Goal: Transaction & Acquisition: Purchase product/service

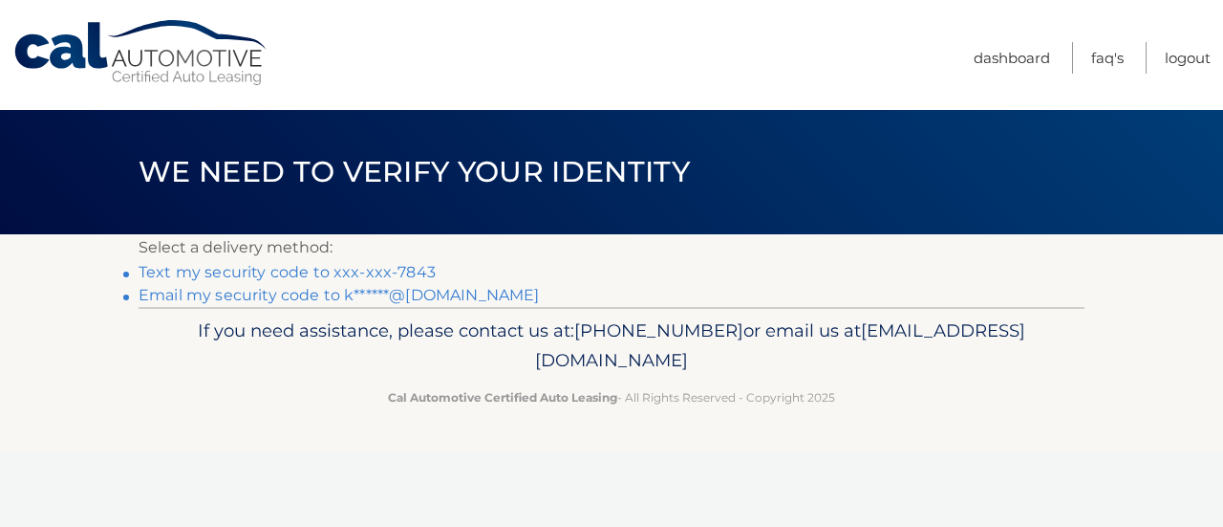
click at [391, 272] on link "Text my security code to xxx-xxx-7843" at bounding box center [287, 272] width 297 height 18
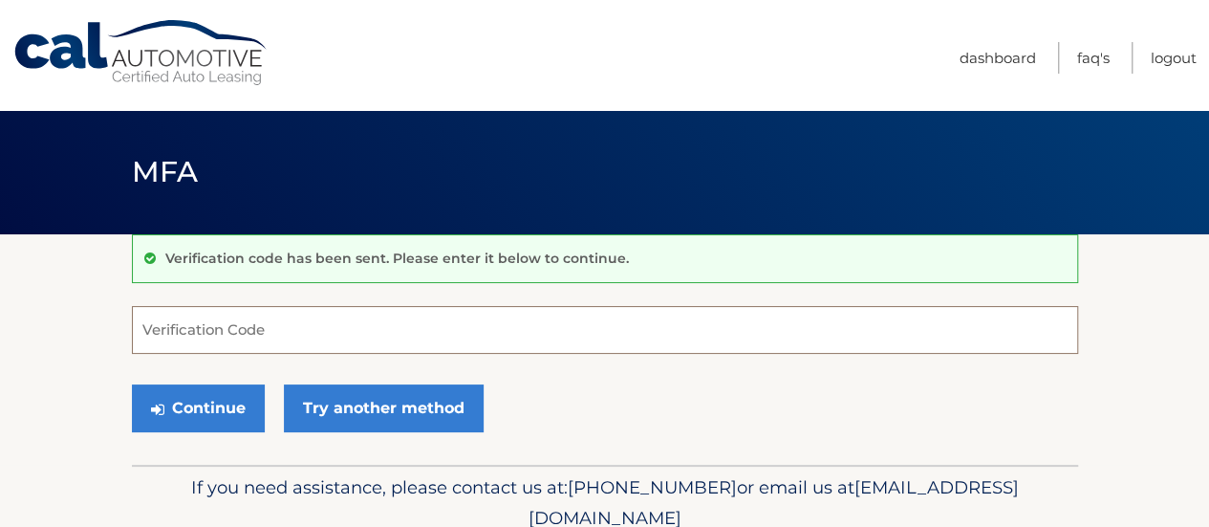
click at [227, 318] on input "Verification Code" at bounding box center [605, 330] width 946 height 48
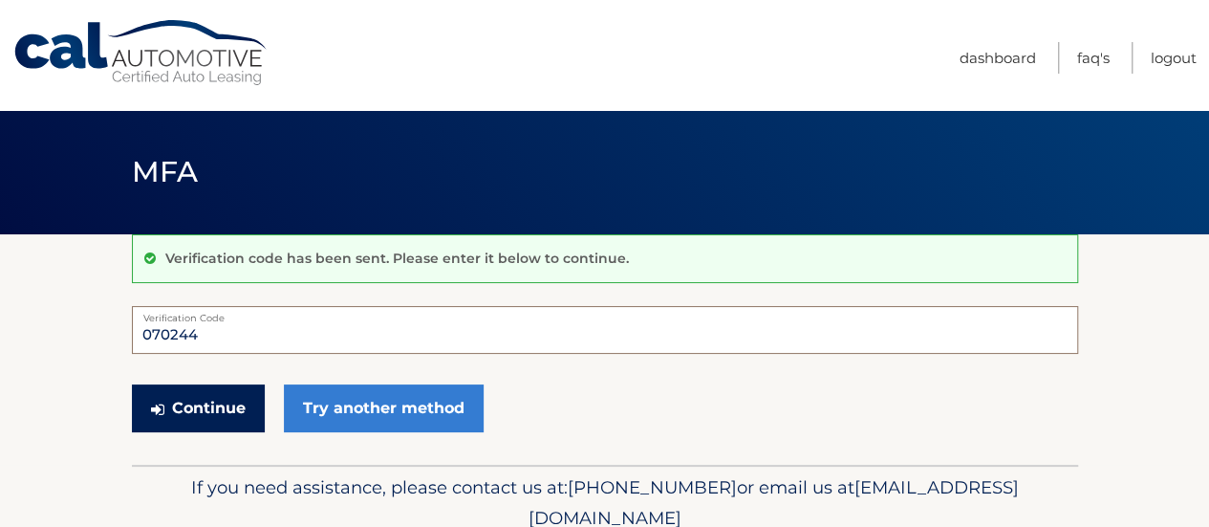
type input "070244"
click at [201, 405] on button "Continue" at bounding box center [198, 408] width 133 height 48
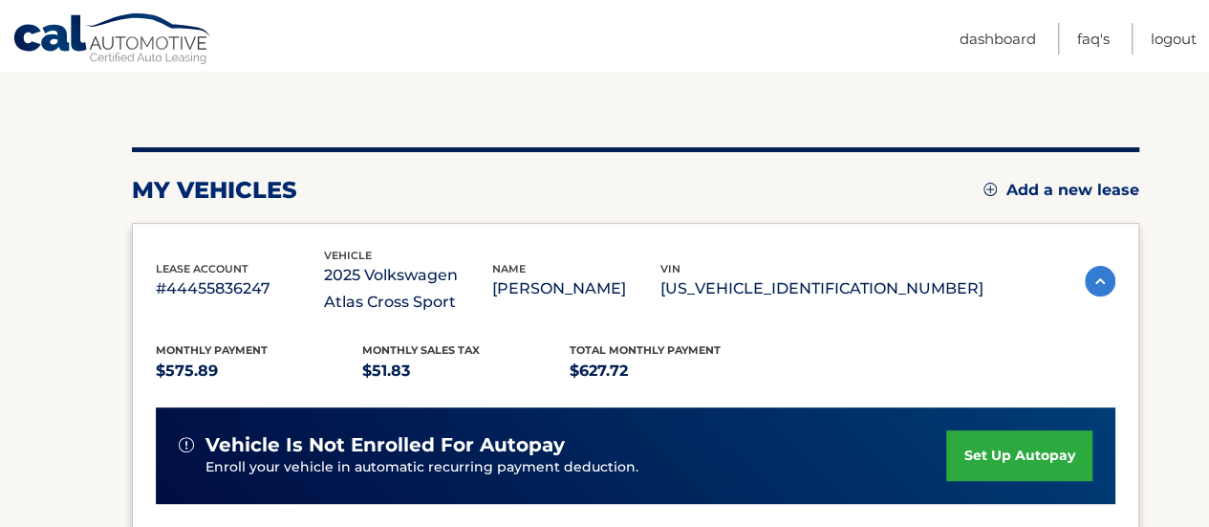
scroll to position [287, 0]
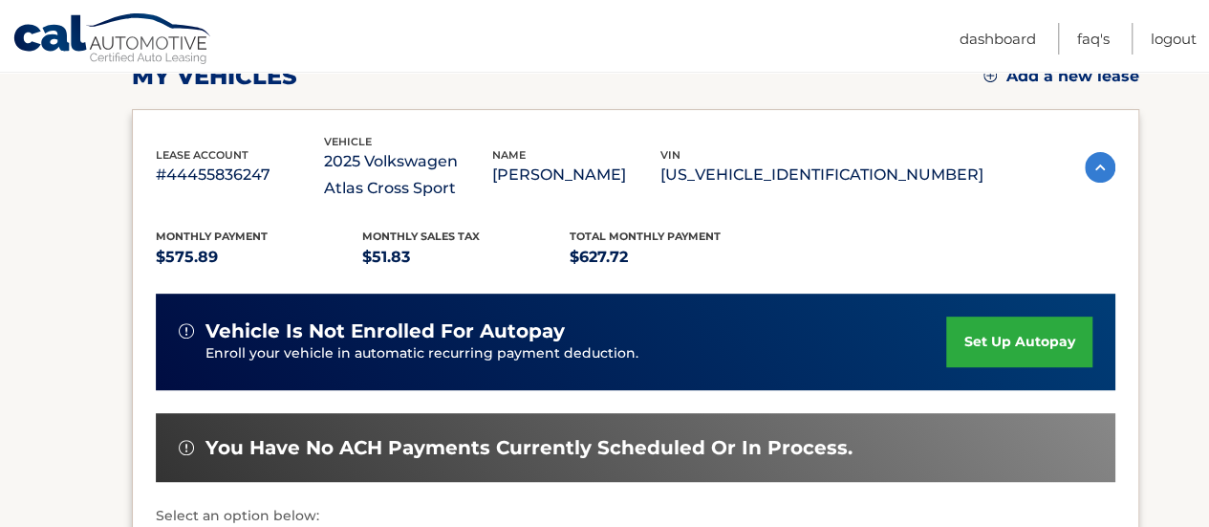
click at [1091, 165] on img at bounding box center [1100, 167] width 31 height 31
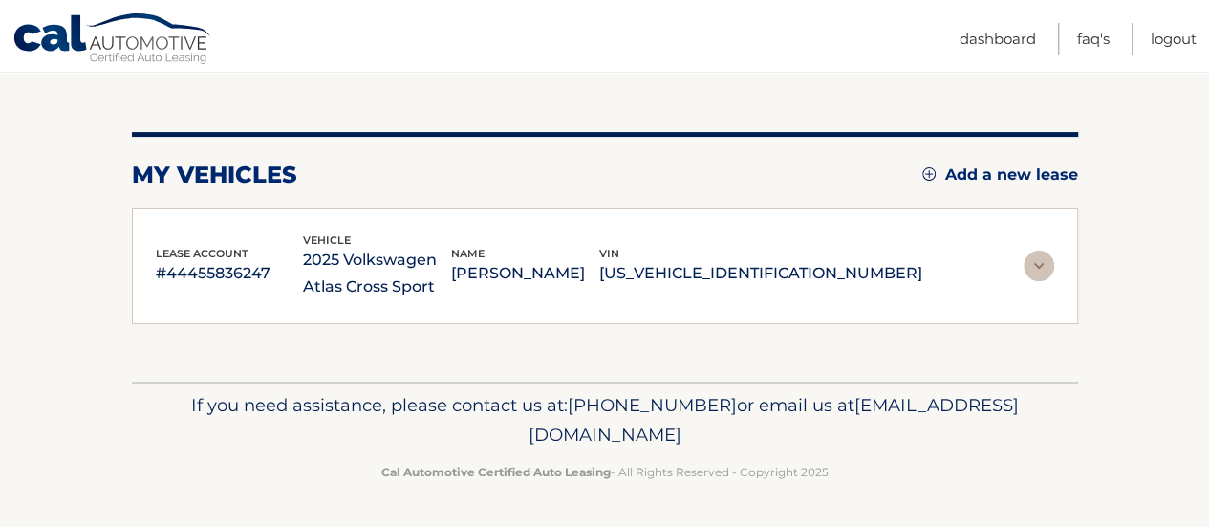
scroll to position [186, 0]
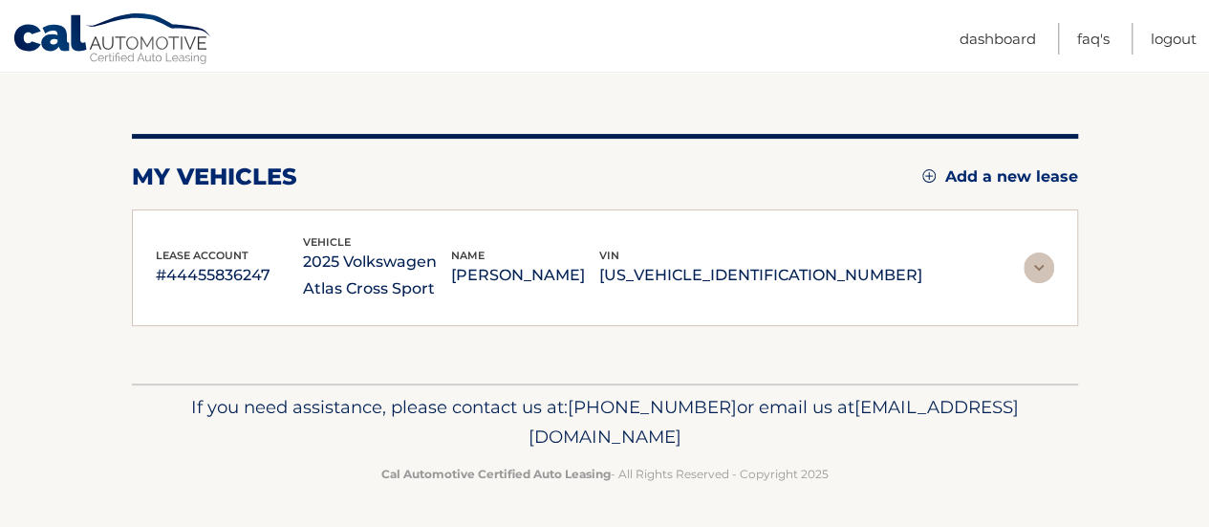
click at [1037, 265] on img at bounding box center [1039, 267] width 31 height 31
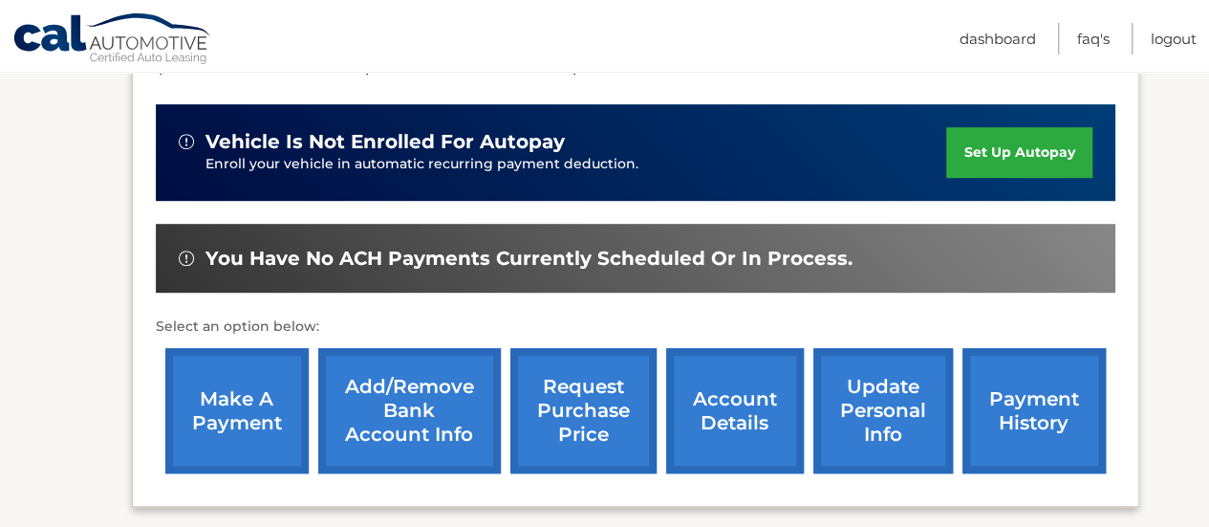
scroll to position [478, 0]
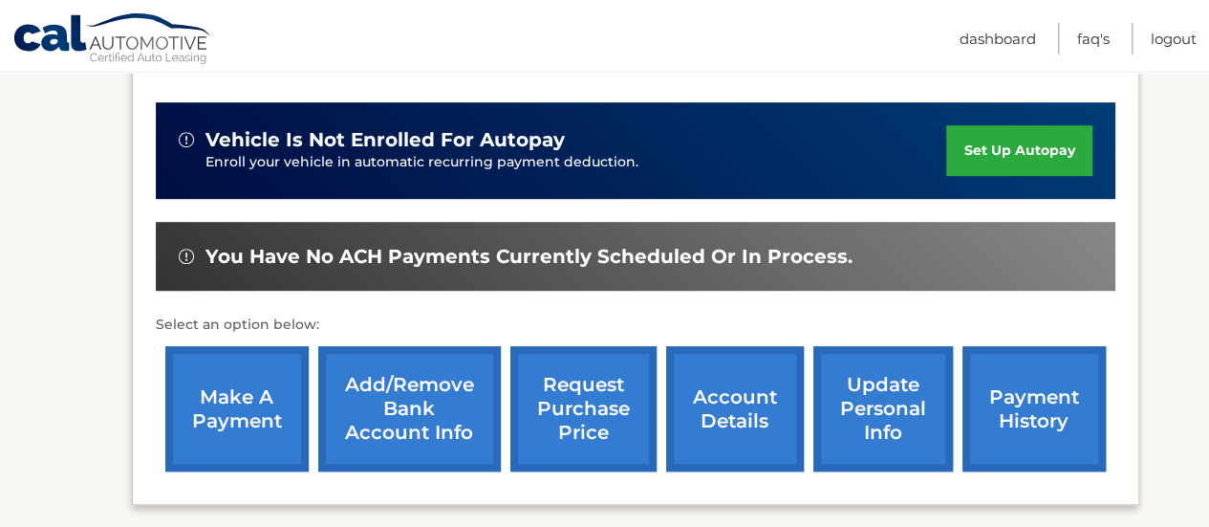
click at [252, 418] on link "make a payment" at bounding box center [236, 408] width 143 height 125
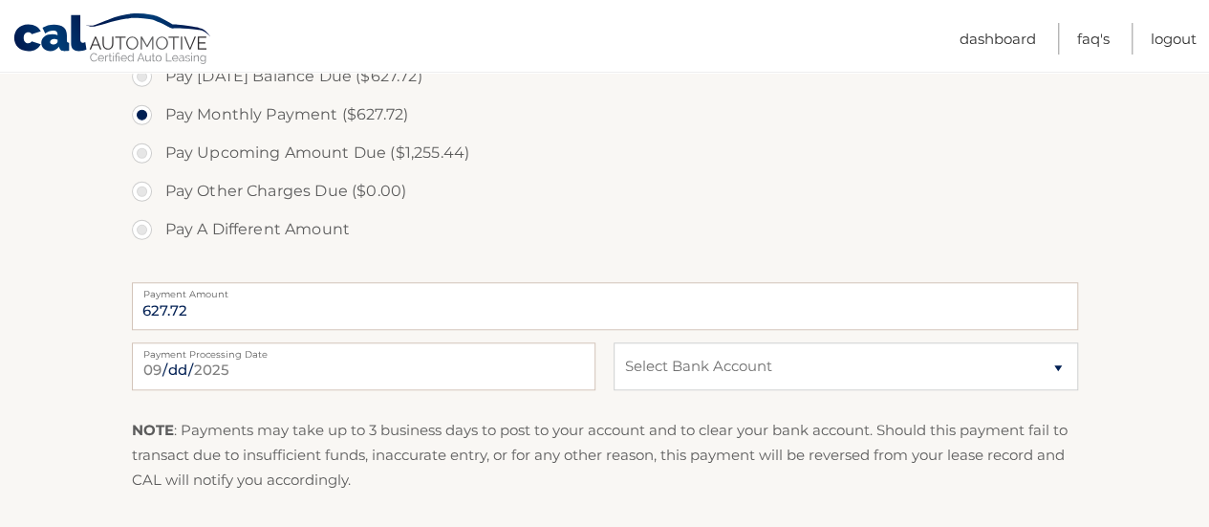
scroll to position [765, 0]
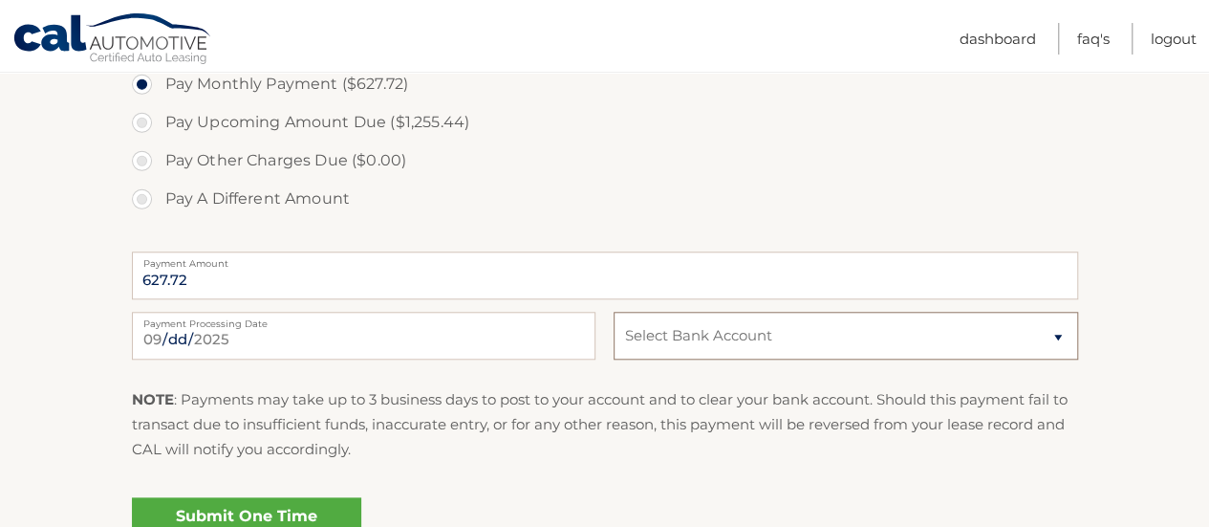
click at [686, 335] on select "Select Bank Account Savings SOFI BANK, NATIONAL ASSOCIATION *****5153 Checking …" at bounding box center [846, 336] width 464 height 48
select select "ZjE4OTQwODgtMmVjNy00ZWE3LWI2NzktMzNlMzY0YjkxZTI5"
click at [614, 312] on select "Select Bank Account Savings SOFI BANK, NATIONAL ASSOCIATION *****5153 Checking …" at bounding box center [846, 336] width 464 height 48
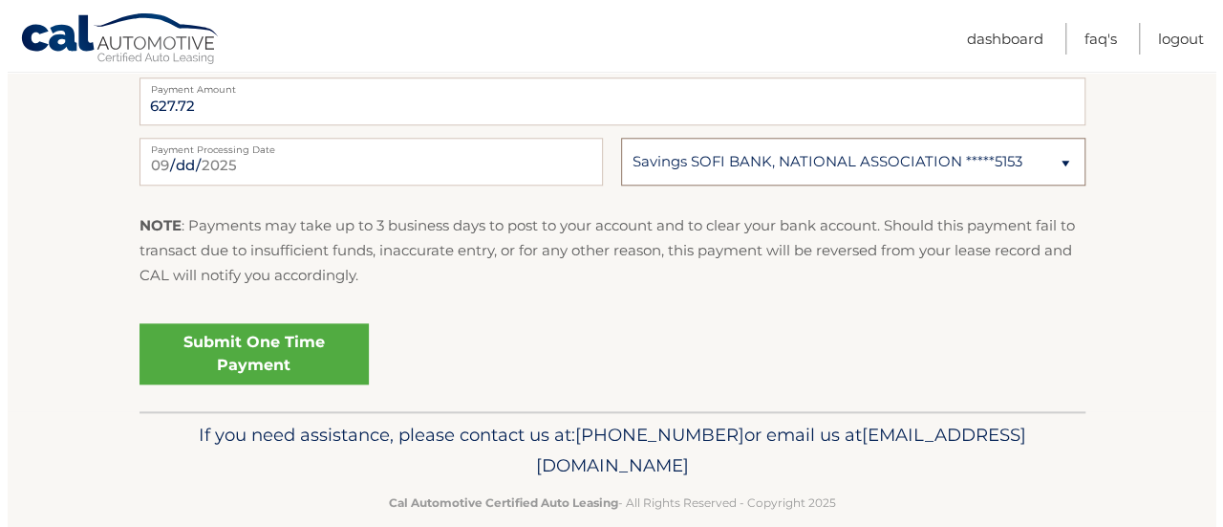
scroll to position [956, 0]
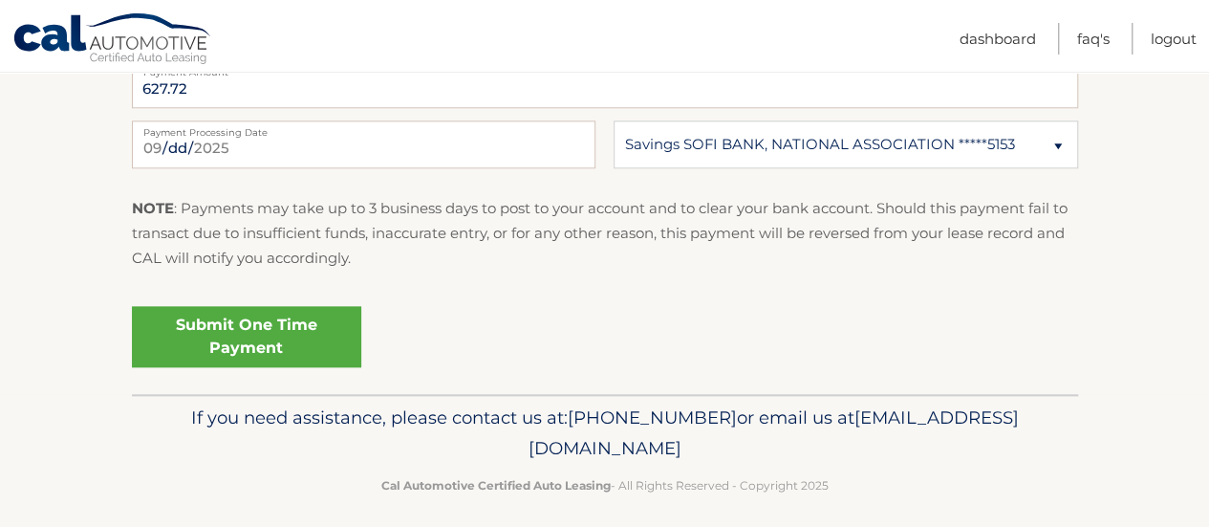
click at [234, 332] on link "Submit One Time Payment" at bounding box center [246, 336] width 229 height 61
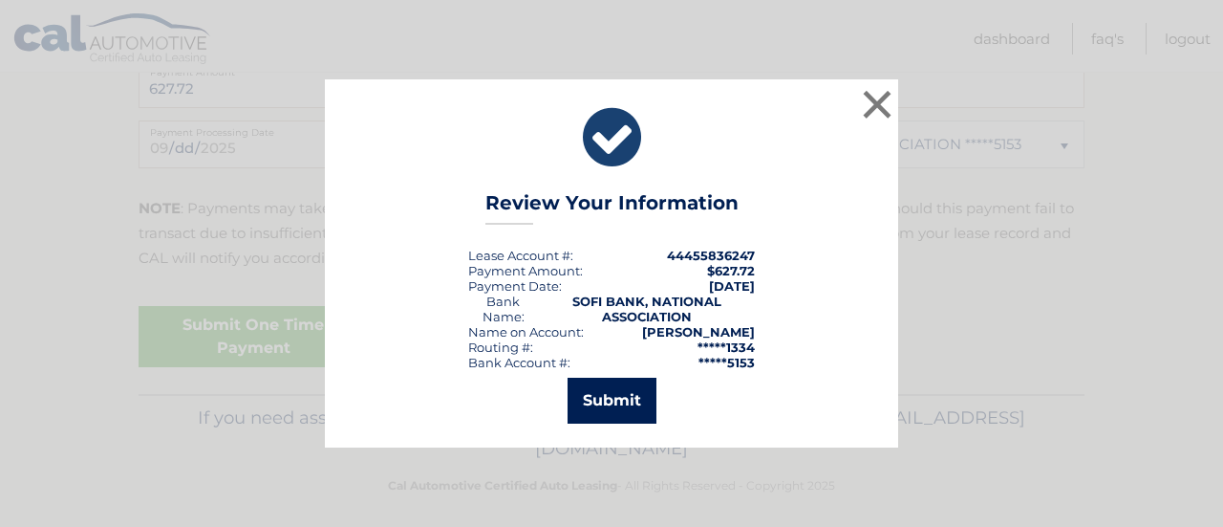
click at [613, 412] on button "Submit" at bounding box center [612, 401] width 89 height 46
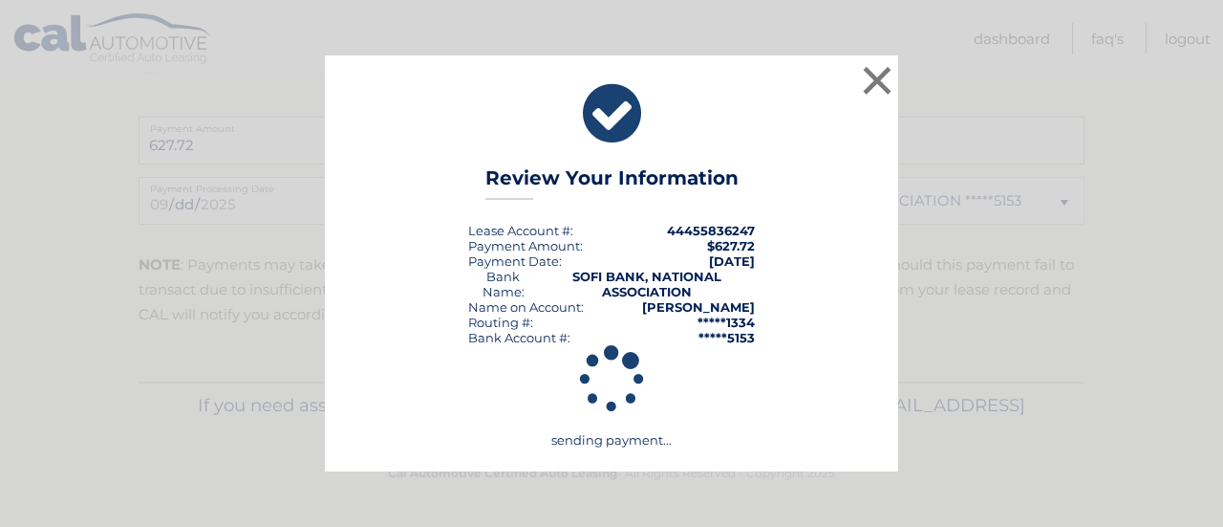
scroll to position [898, 0]
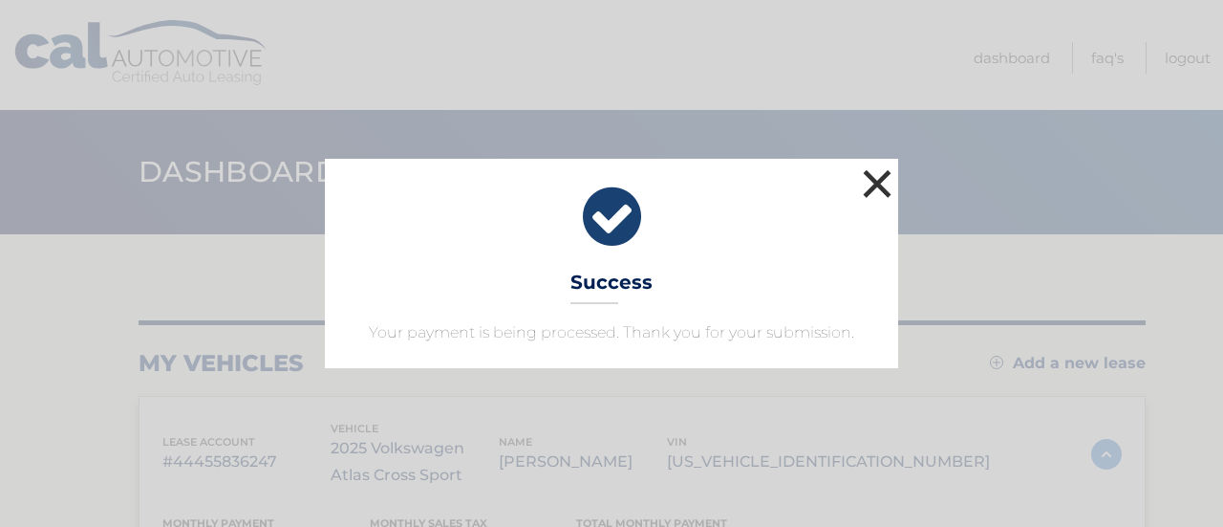
click at [876, 183] on button "×" at bounding box center [877, 183] width 38 height 38
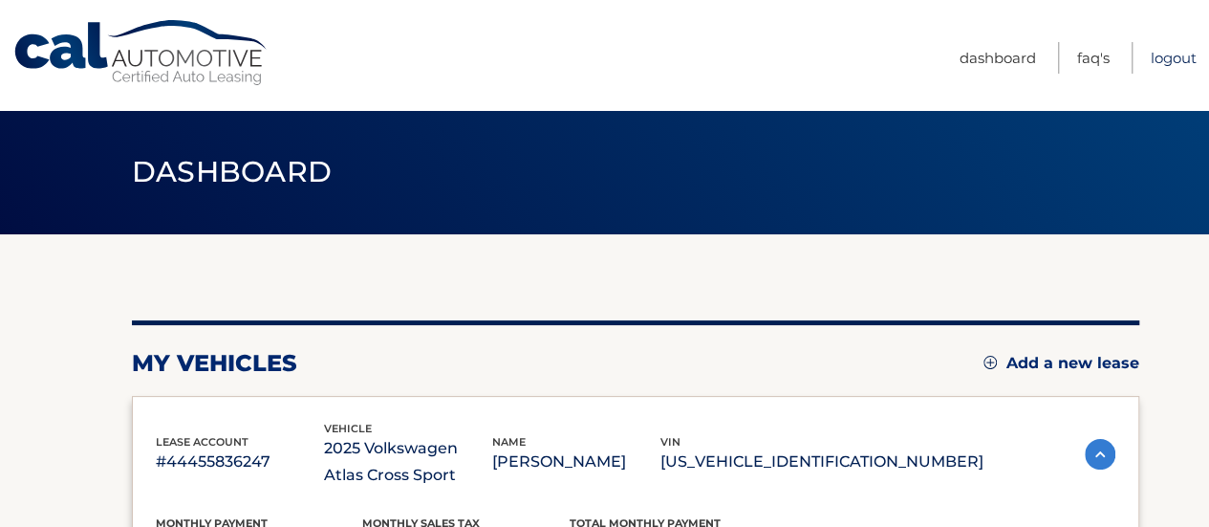
click at [1186, 54] on link "Logout" at bounding box center [1174, 58] width 46 height 32
